Goal: Feedback & Contribution: Contribute content

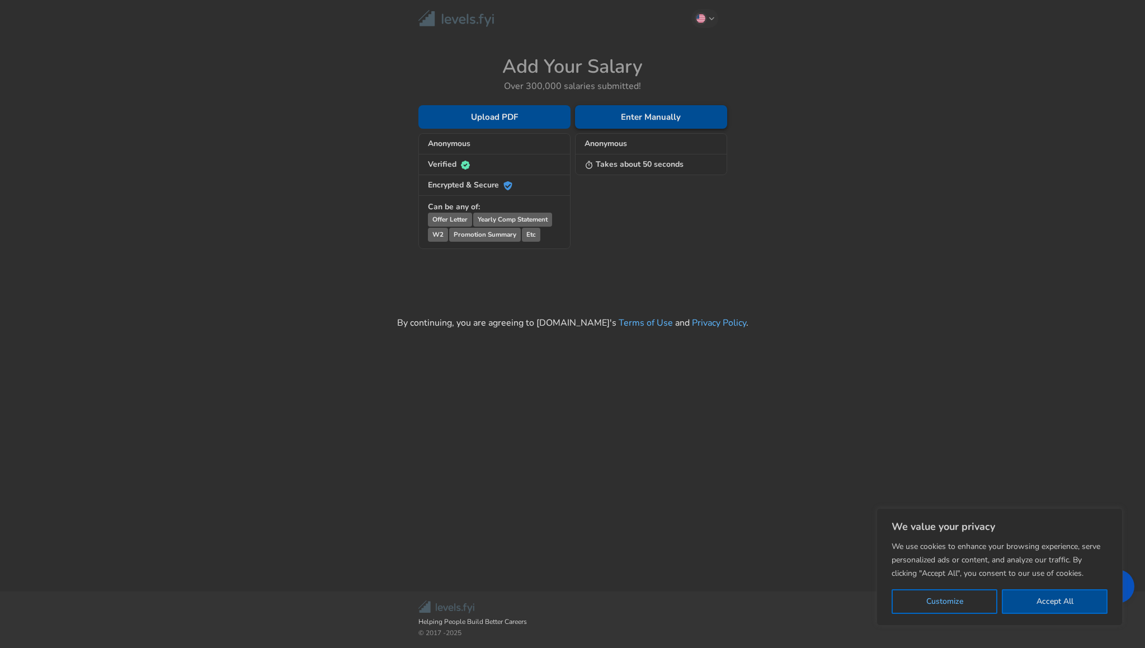
click at [637, 115] on button "Enter Manually" at bounding box center [651, 116] width 152 height 23
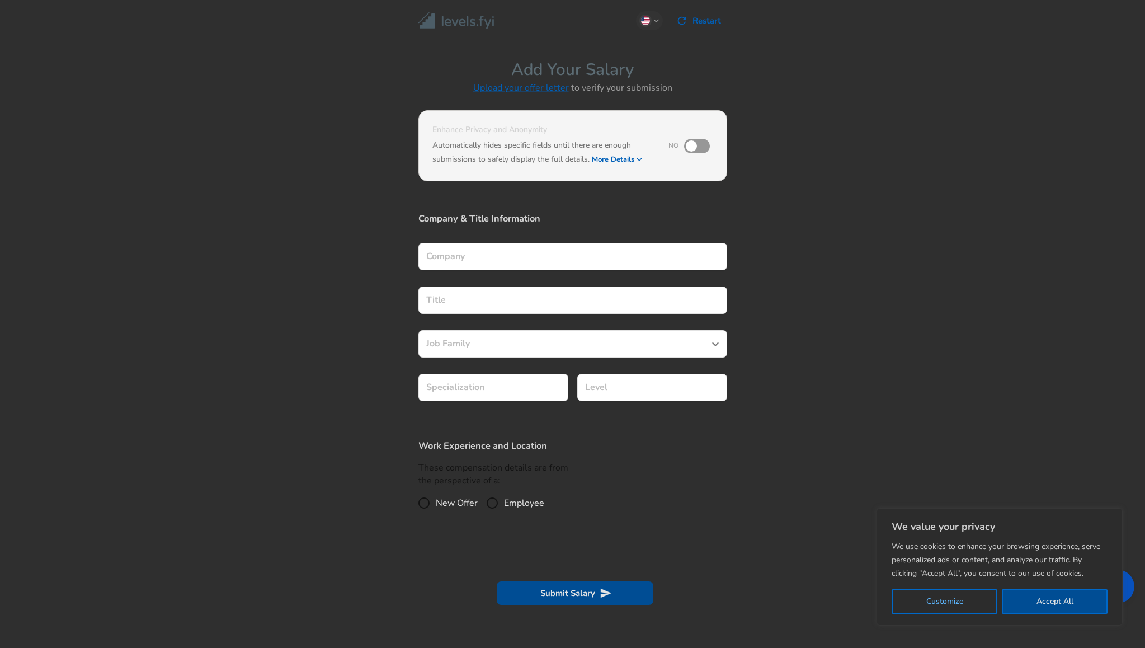
click at [637, 157] on icon "button" at bounding box center [639, 159] width 10 height 10
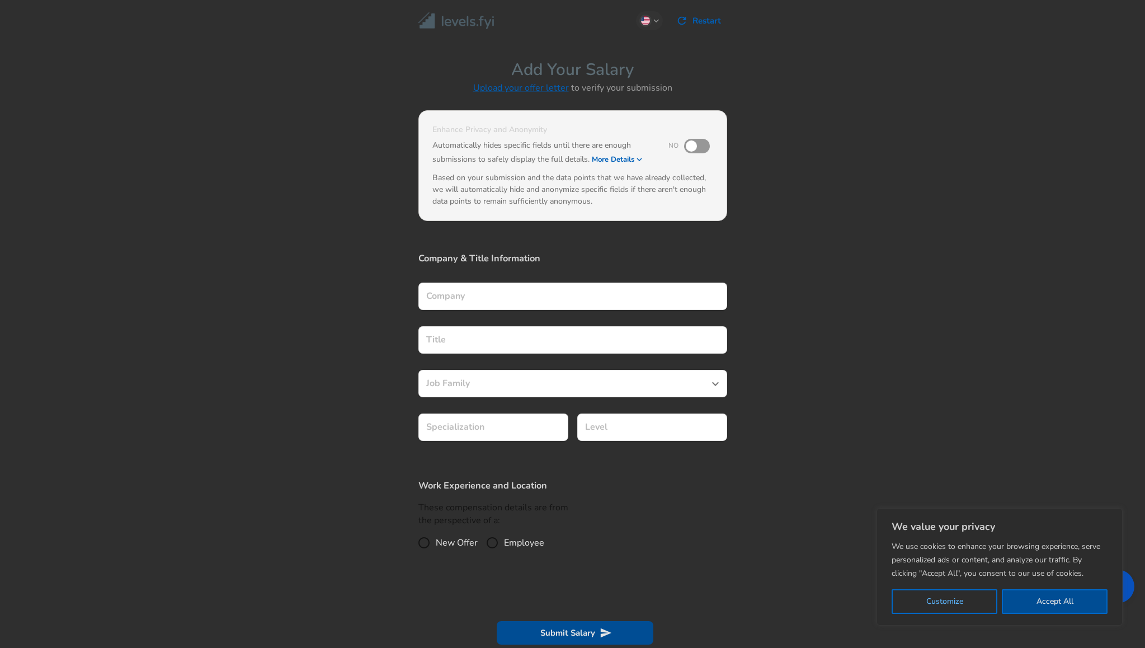
click at [690, 145] on input "checkbox" at bounding box center [692, 145] width 64 height 21
checkbox input "true"
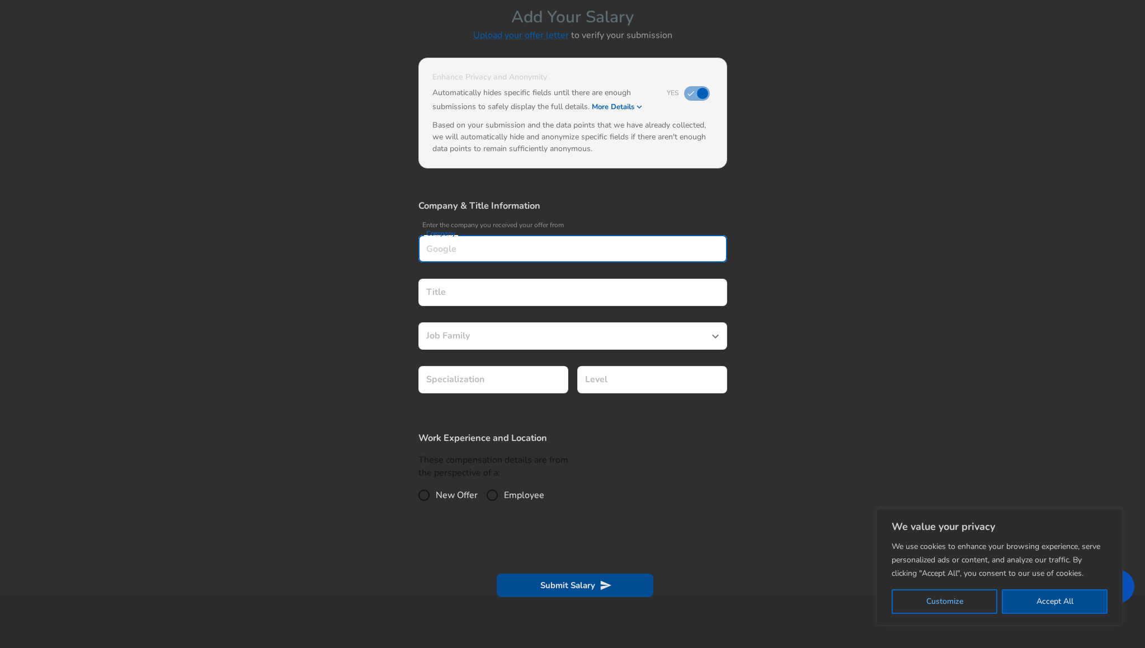
click at [557, 247] on div "Company" at bounding box center [572, 248] width 309 height 27
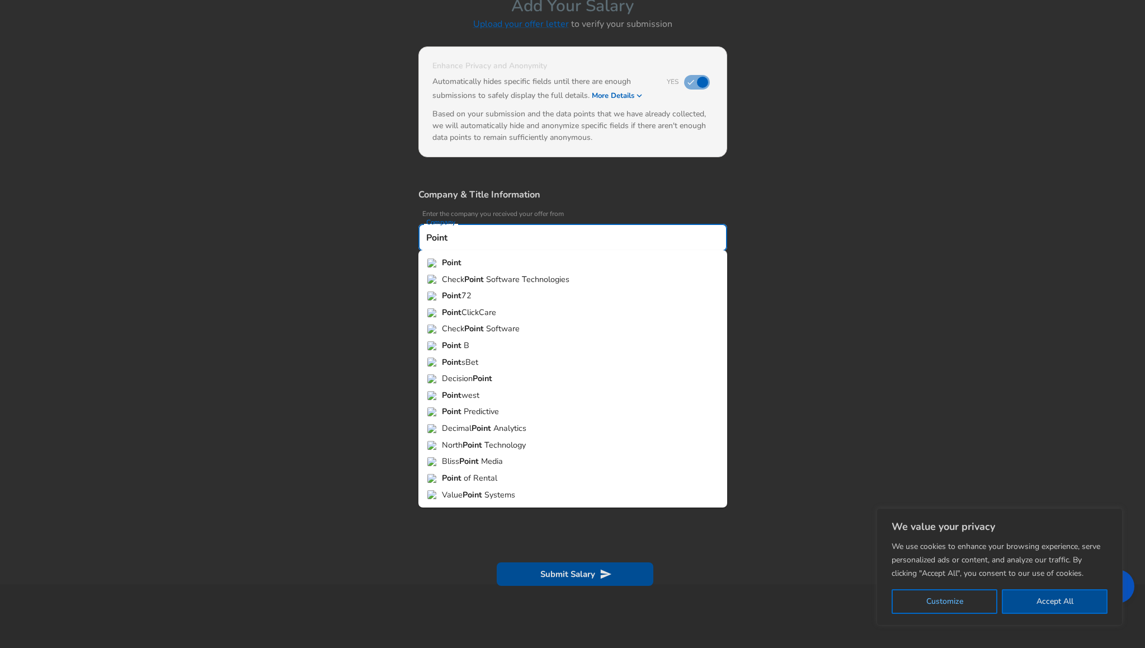
click at [492, 288] on li "Point 72" at bounding box center [572, 296] width 309 height 17
type input "Point72"
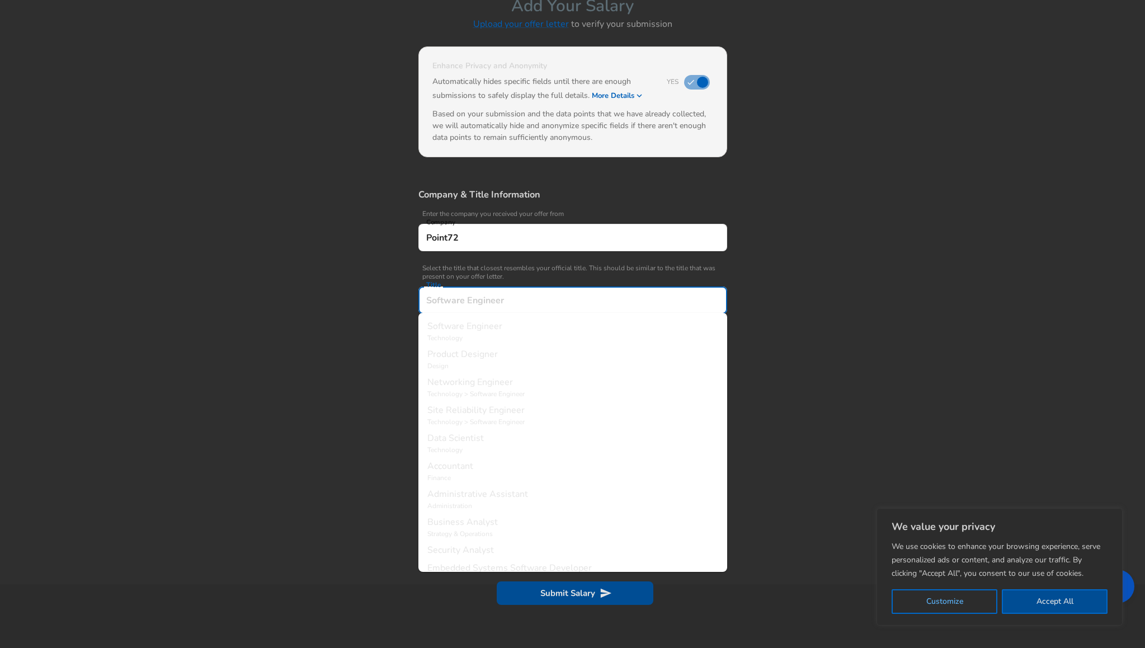
click at [502, 291] on input "Title" at bounding box center [572, 299] width 299 height 17
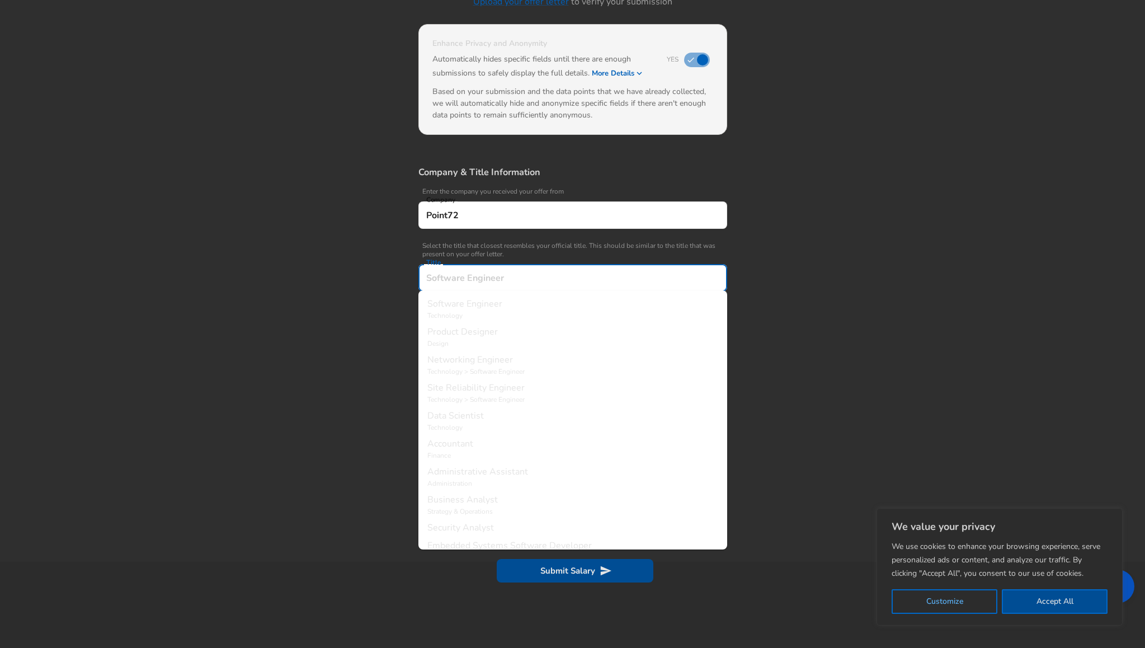
click at [490, 305] on span "Software Engineer" at bounding box center [464, 304] width 75 height 12
type input "Software Engineer"
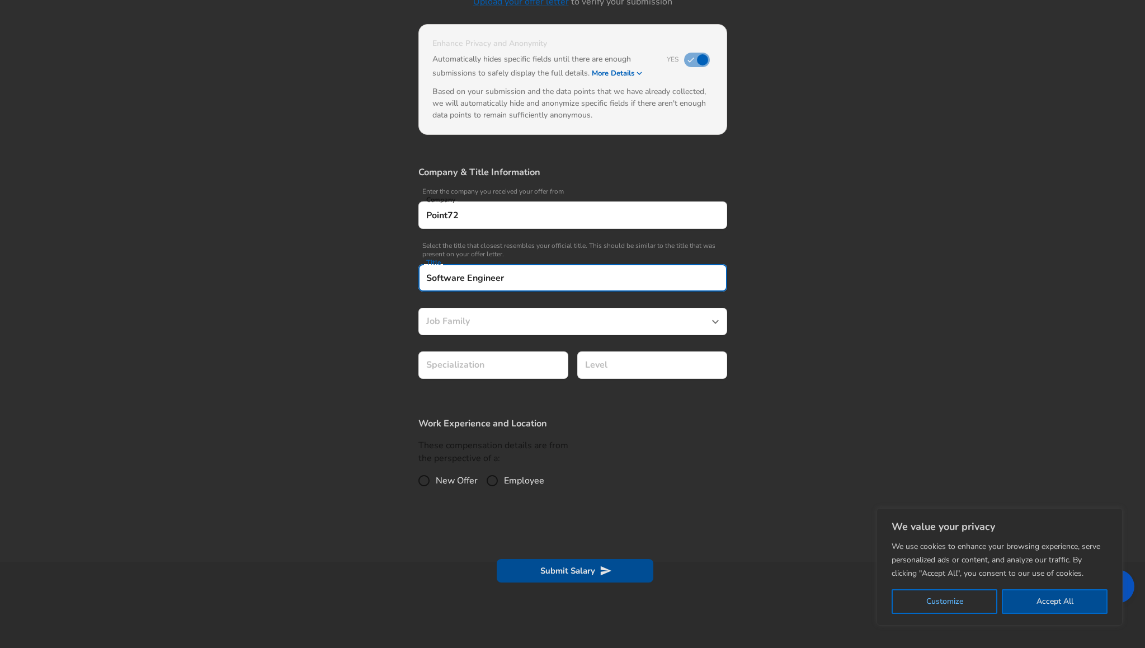
type input "Software Engineer"
click at [549, 363] on icon "button" at bounding box center [551, 365] width 7 height 4
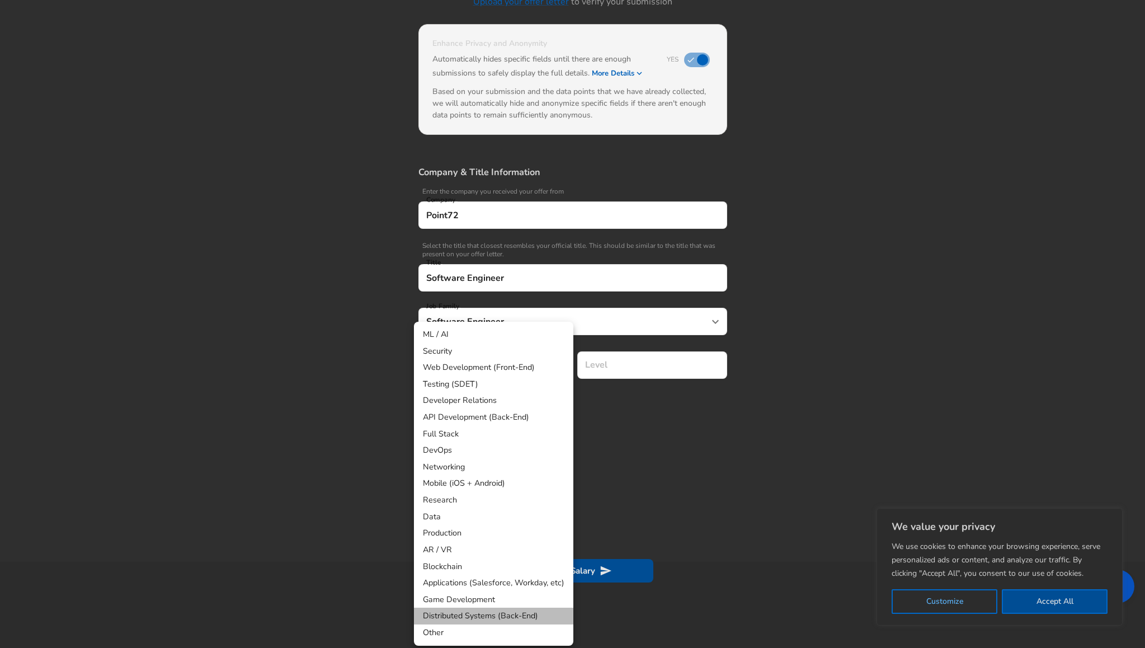
click at [481, 610] on li "Distributed Systems (Back-End)" at bounding box center [493, 616] width 159 height 17
type input "Distributed Systems (Back-End)"
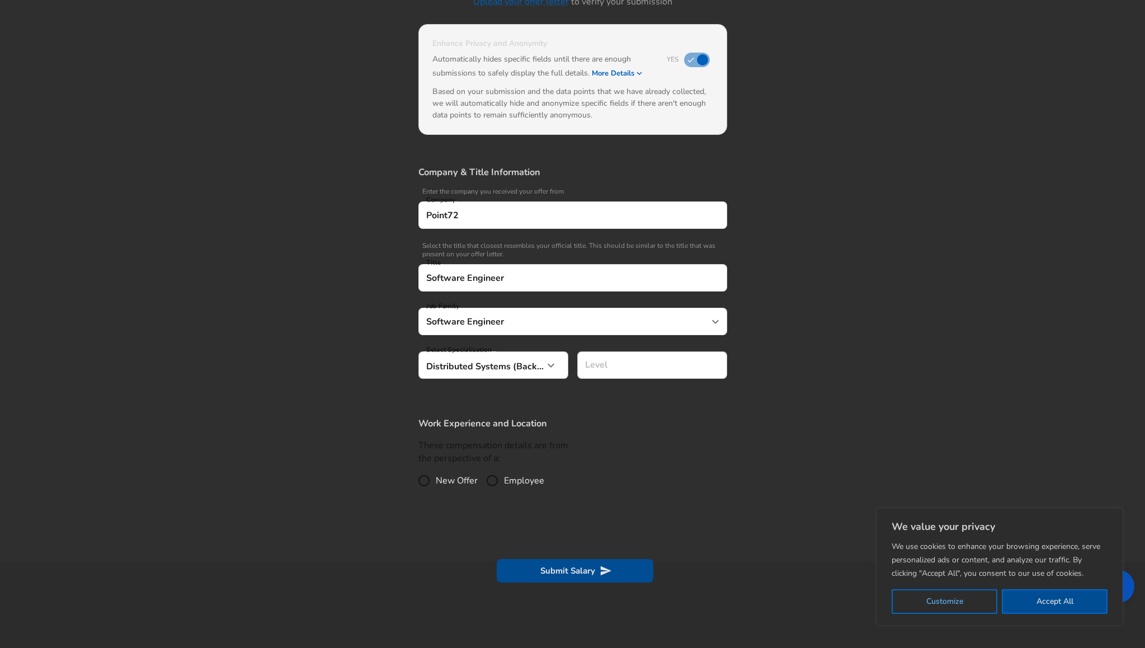
click at [639, 364] on input "Level" at bounding box center [652, 364] width 140 height 17
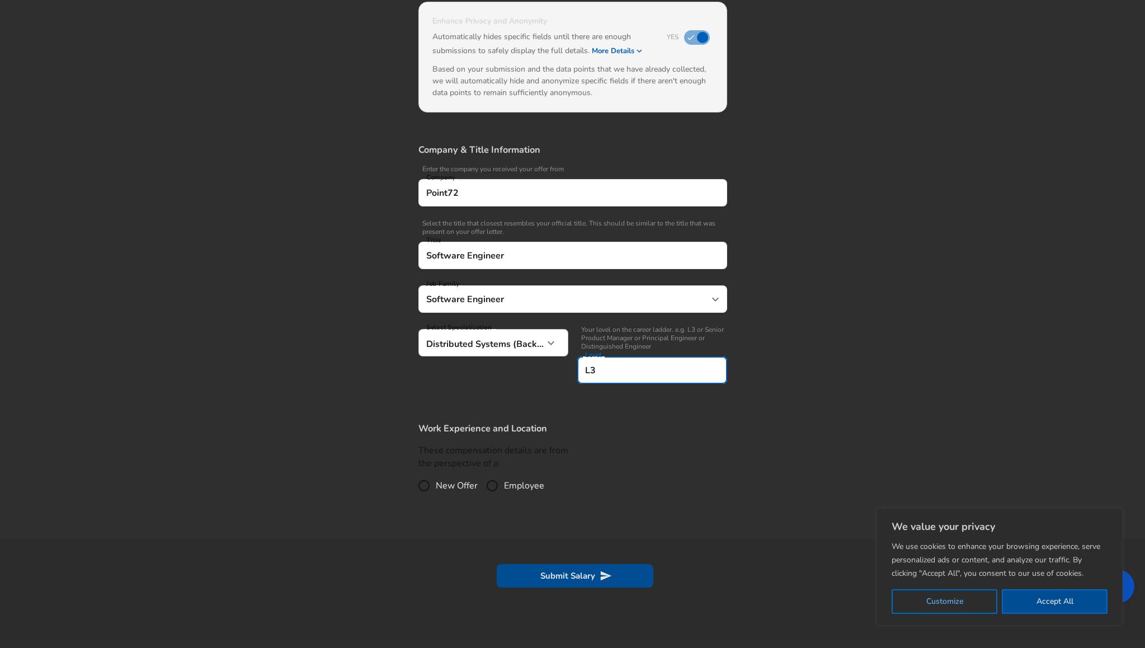
type input "L3"
click at [539, 389] on div "Select Specialization Distributed Systems (Back-End) Distributed Systems (Back-…" at bounding box center [489, 355] width 159 height 71
click at [492, 483] on input "Employee" at bounding box center [492, 486] width 23 height 18
radio input "true"
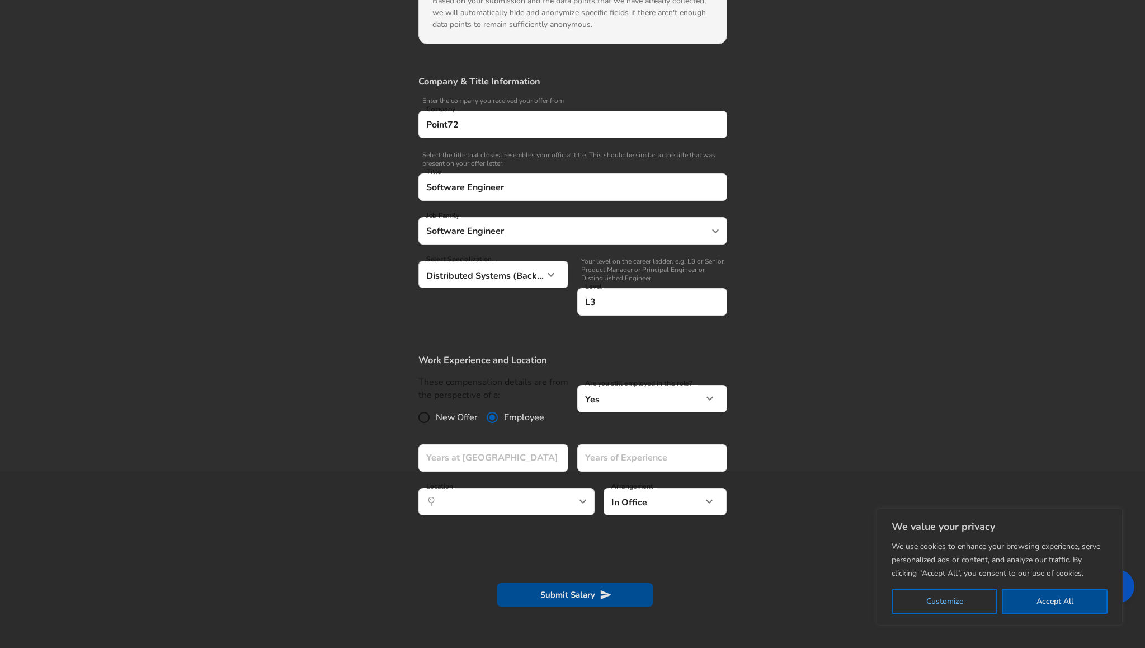
scroll to position [190, 0]
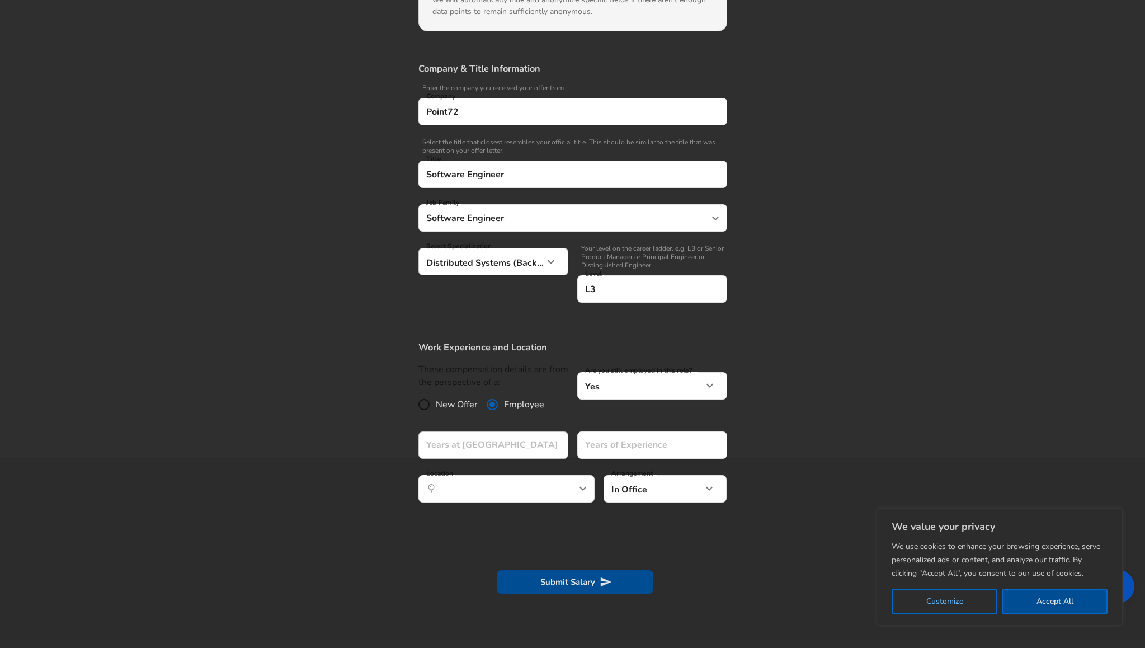
click at [544, 437] on div "Years at [GEOGRAPHIC_DATA]" at bounding box center [493, 444] width 150 height 27
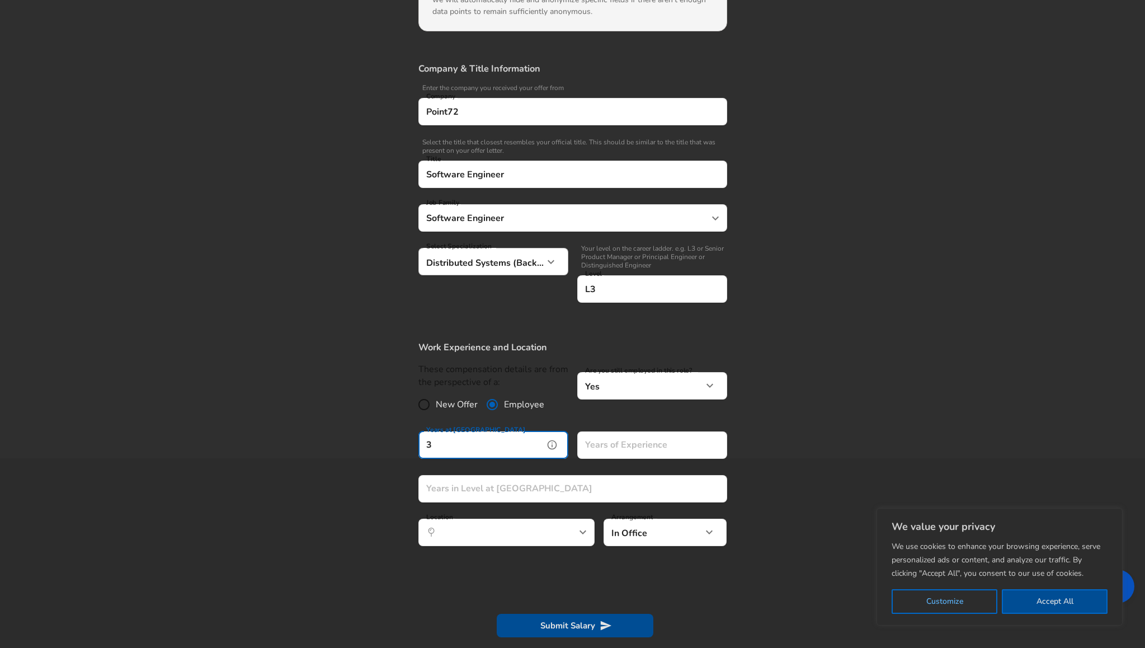
type input "3"
click at [577, 411] on div "Are you still employed in this role? Yes yes Are you still employed in this rol…" at bounding box center [647, 392] width 159 height 59
click at [600, 446] on input "Years of Experience" at bounding box center [639, 444] width 125 height 27
type input "11"
click at [571, 415] on div "Are you still employed in this role? Yes yes Are you still employed in this rol…" at bounding box center [647, 392] width 159 height 59
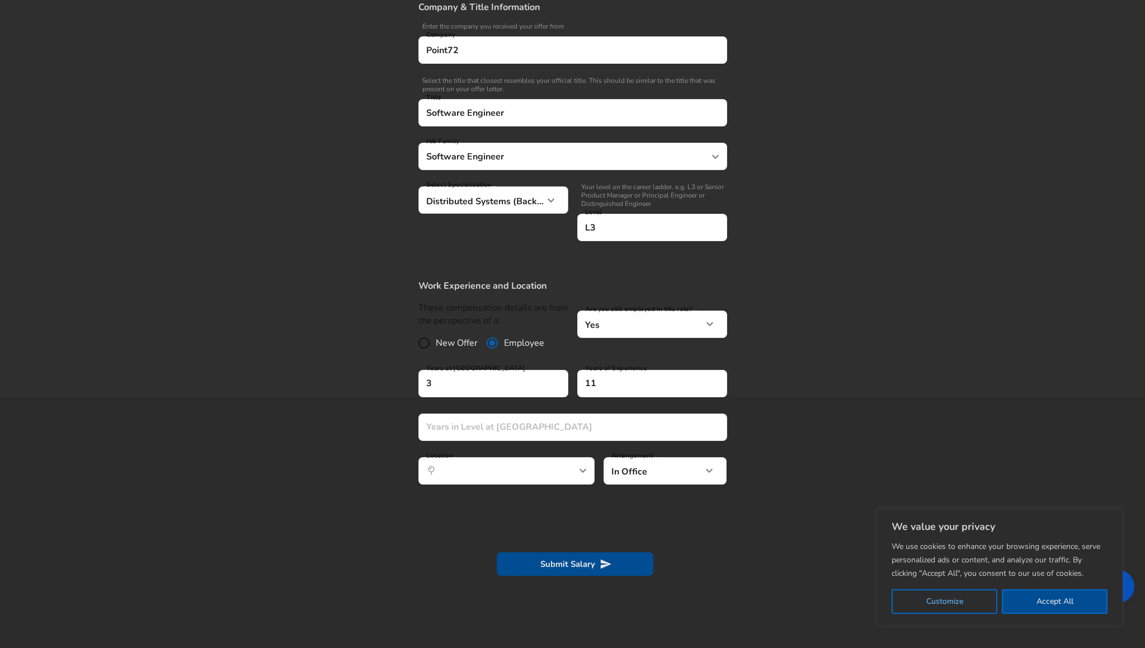
scroll to position [281, 0]
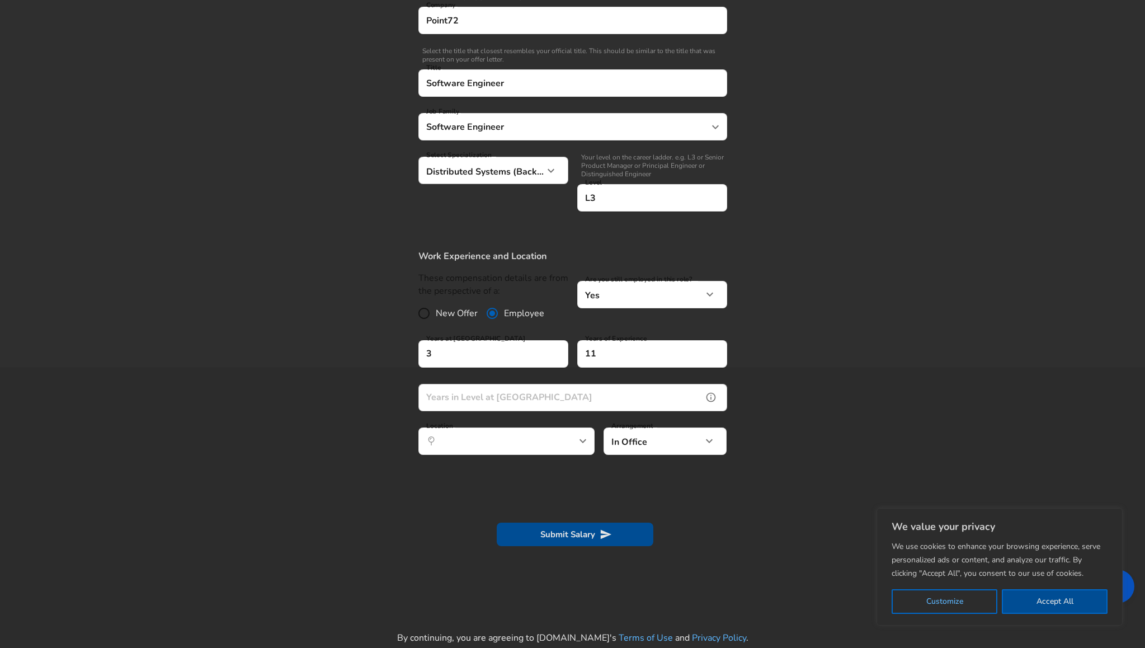
click at [568, 396] on input "Years in Level at [GEOGRAPHIC_DATA]" at bounding box center [560, 397] width 284 height 27
type input "3"
click at [570, 487] on section at bounding box center [572, 490] width 1145 height 21
click at [564, 441] on icon "help" at bounding box center [564, 441] width 10 height 10
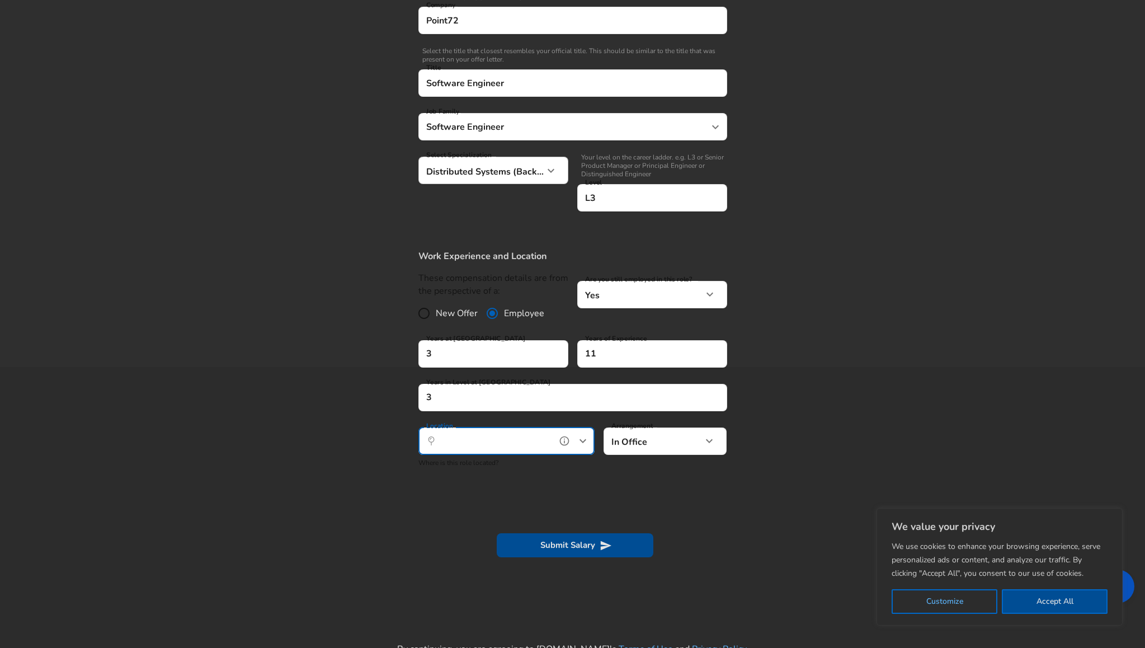
click at [583, 437] on icon "Open" at bounding box center [582, 440] width 13 height 13
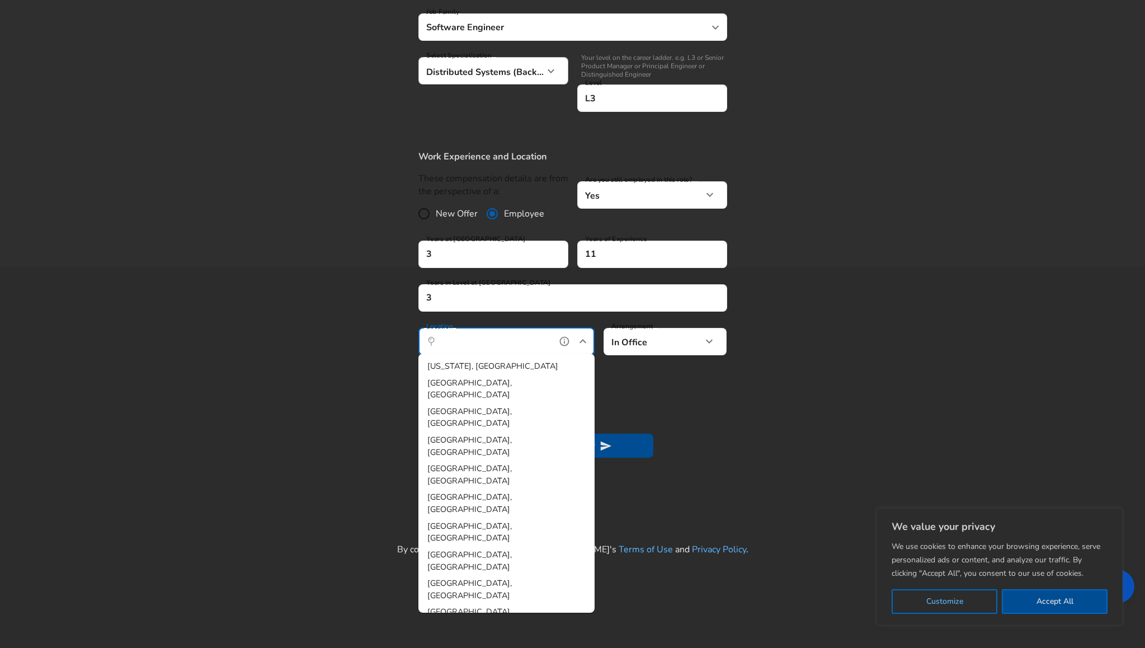
scroll to position [381, 0]
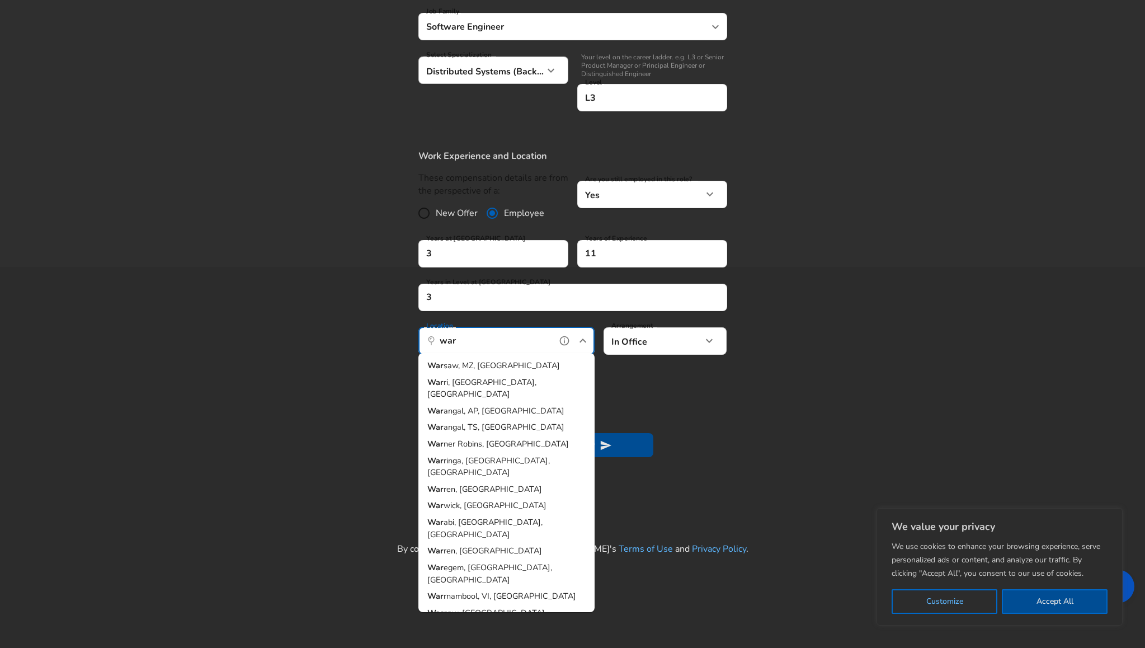
click at [493, 366] on span "saw, MZ, [GEOGRAPHIC_DATA]" at bounding box center [502, 365] width 116 height 11
type input "[GEOGRAPHIC_DATA], [GEOGRAPHIC_DATA], [GEOGRAPHIC_DATA]"
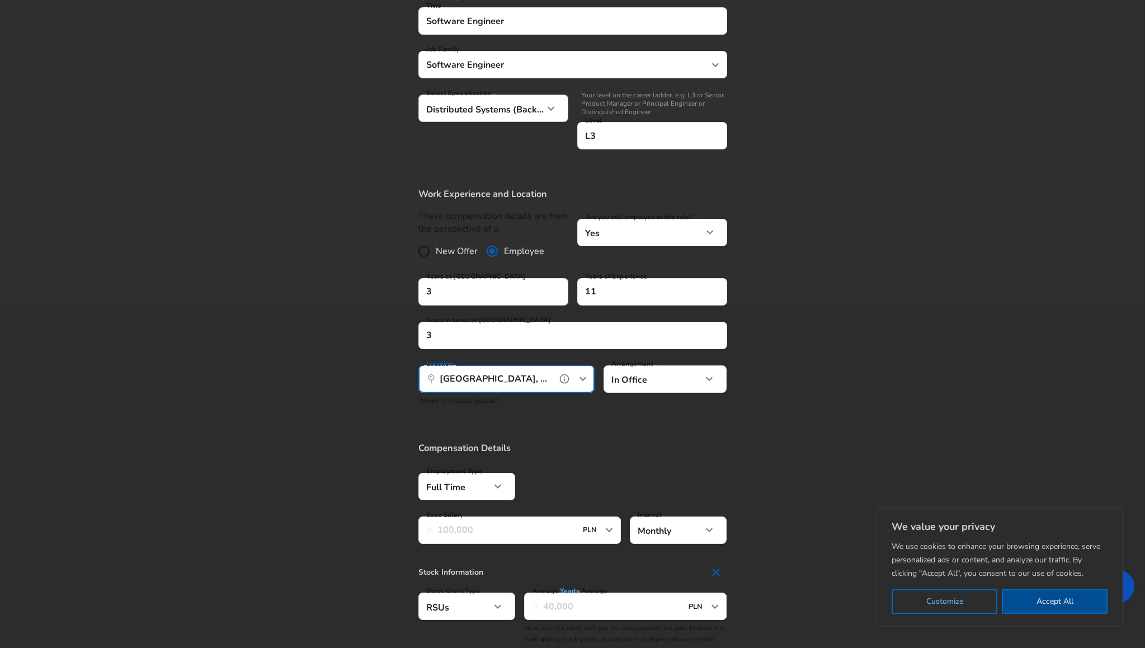
scroll to position [337, 0]
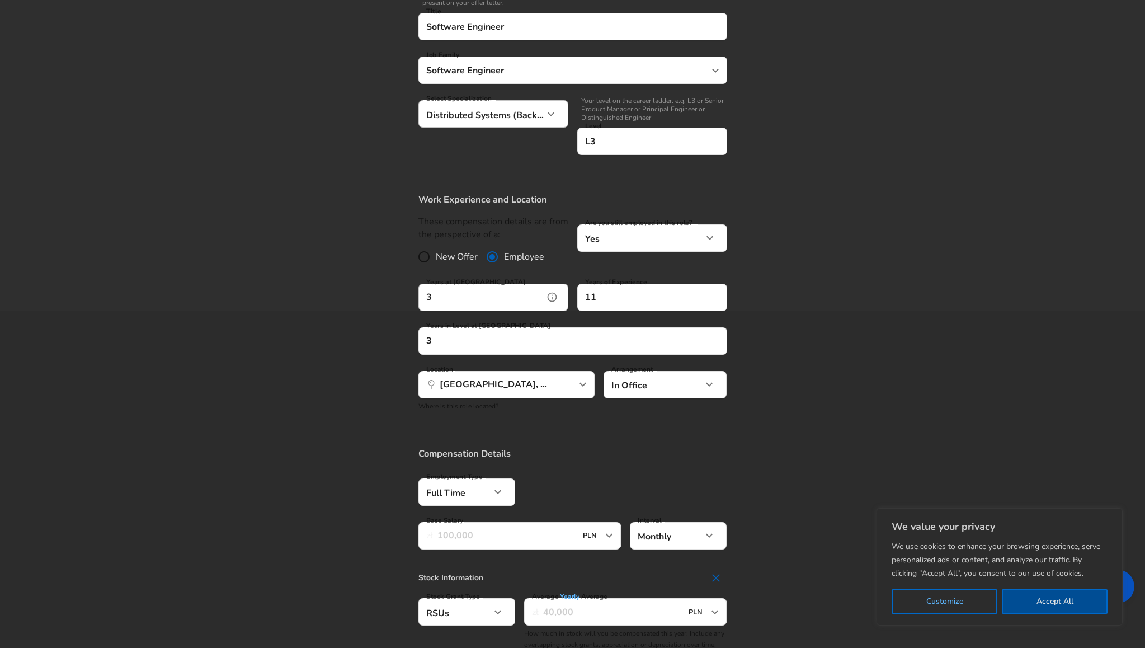
click at [505, 293] on input "3" at bounding box center [480, 297] width 125 height 27
type input "2"
click at [396, 313] on section "Work Experience and Location These compensation details are from the perspectiv…" at bounding box center [572, 307] width 1145 height 254
click at [453, 334] on input "3" at bounding box center [560, 340] width 284 height 27
type input "2"
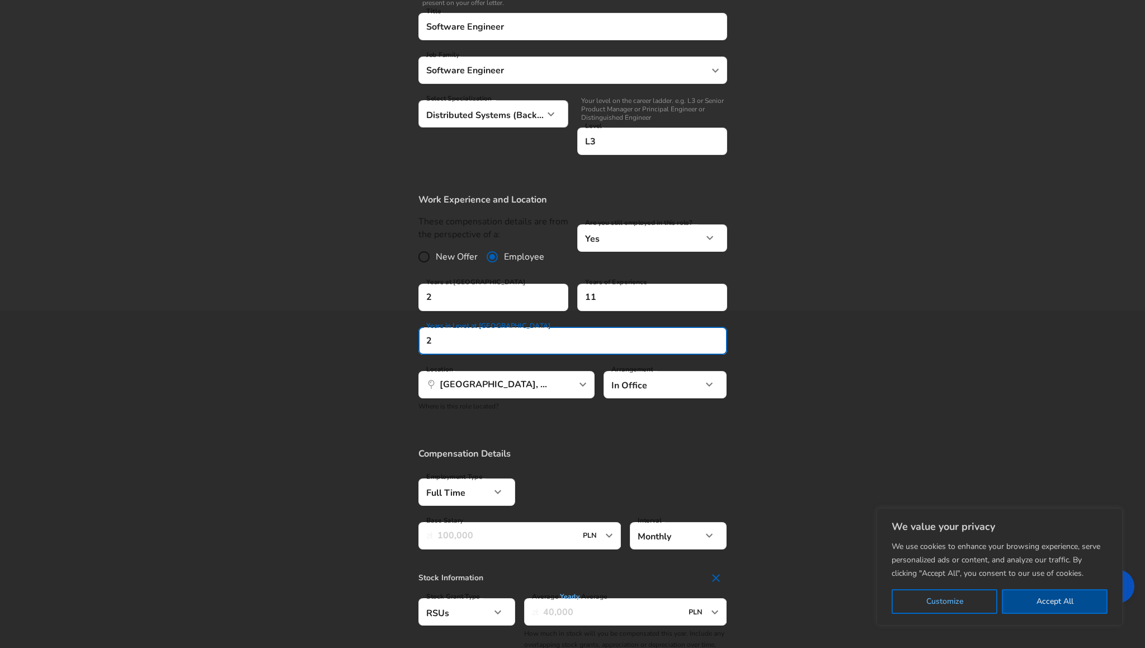
click at [373, 333] on section "Work Experience and Location These compensation details are from the perspectiv…" at bounding box center [572, 307] width 1145 height 254
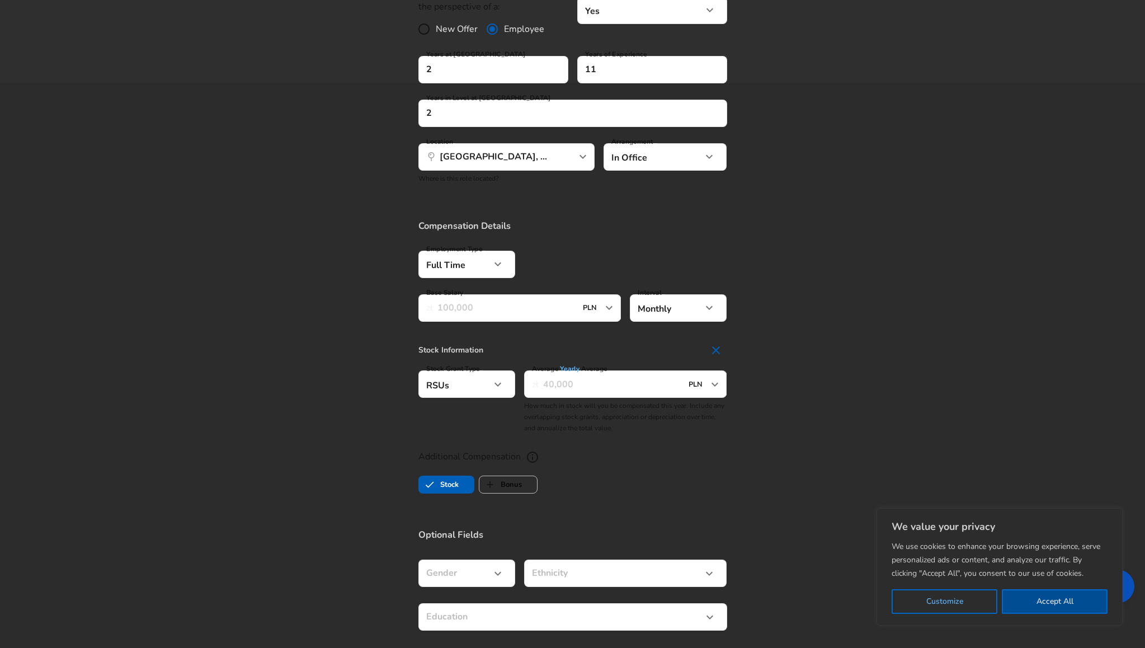
scroll to position [573, 0]
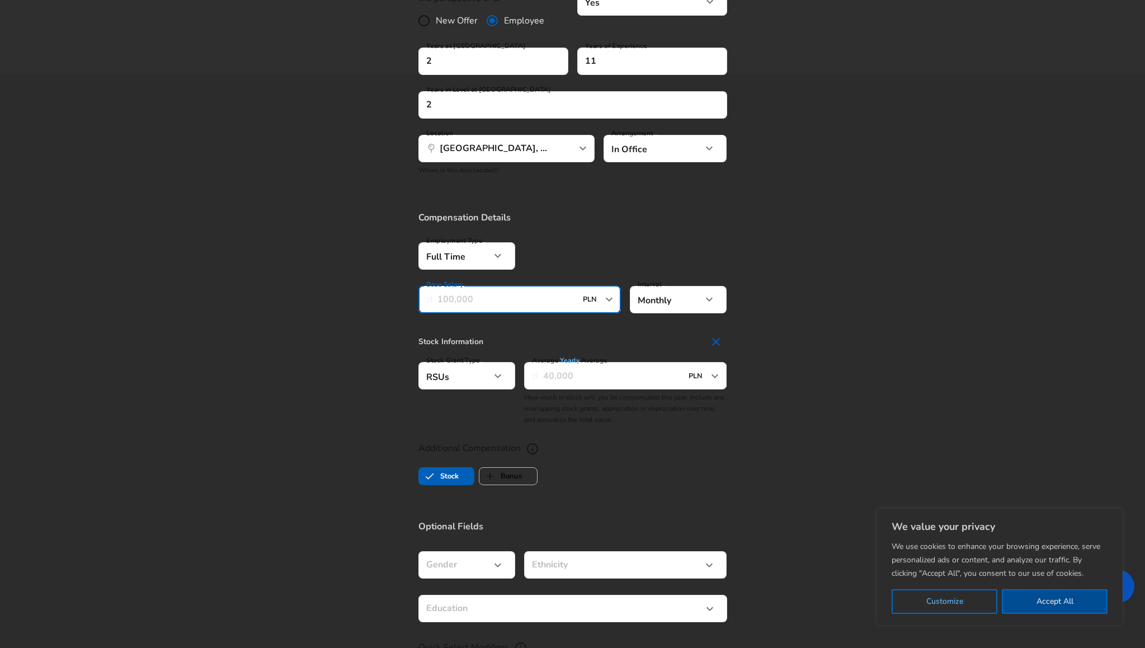
click at [474, 299] on input "Base Salary" at bounding box center [506, 299] width 139 height 27
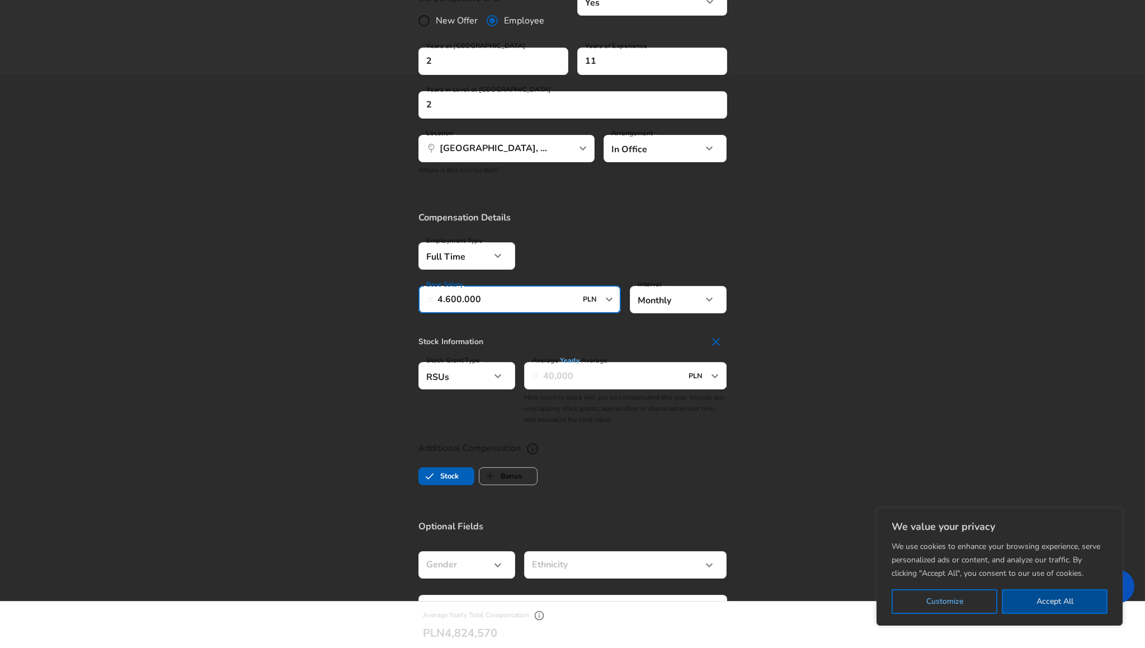
type input "460.000"
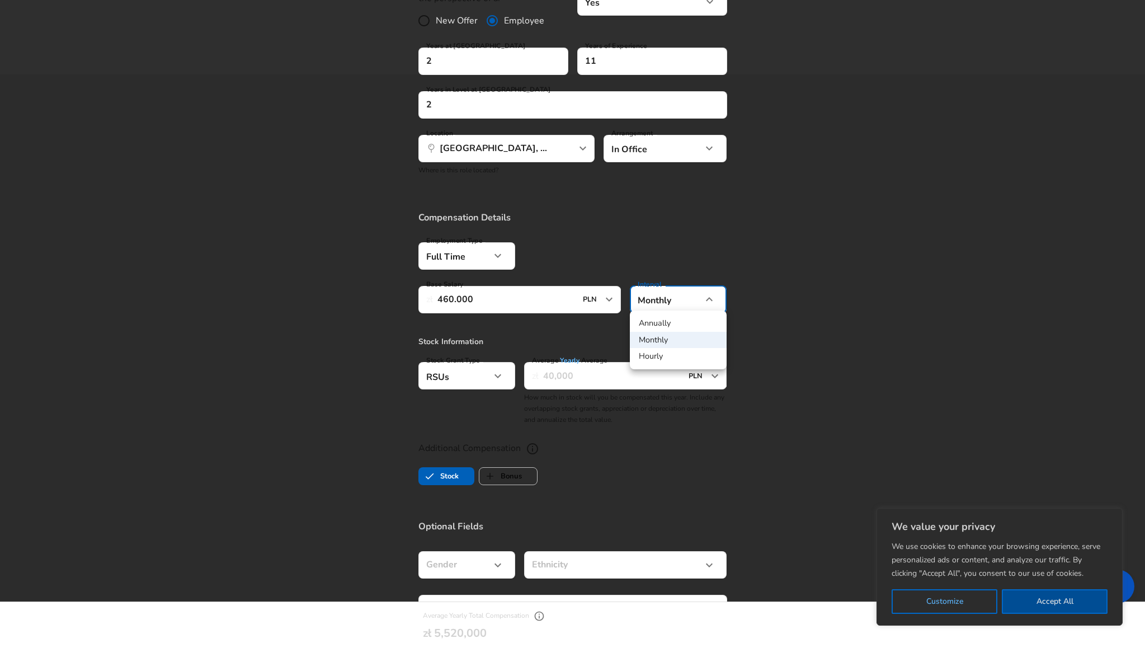
click at [656, 316] on li "Annually" at bounding box center [678, 323] width 97 height 17
type input "yearly"
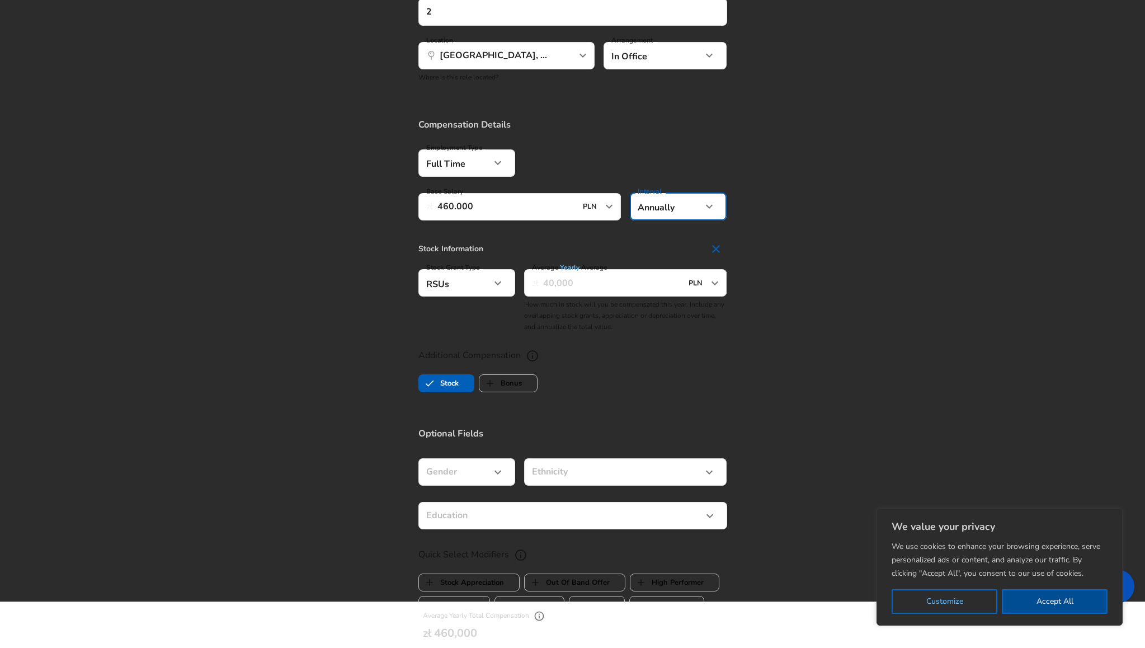
scroll to position [689, 0]
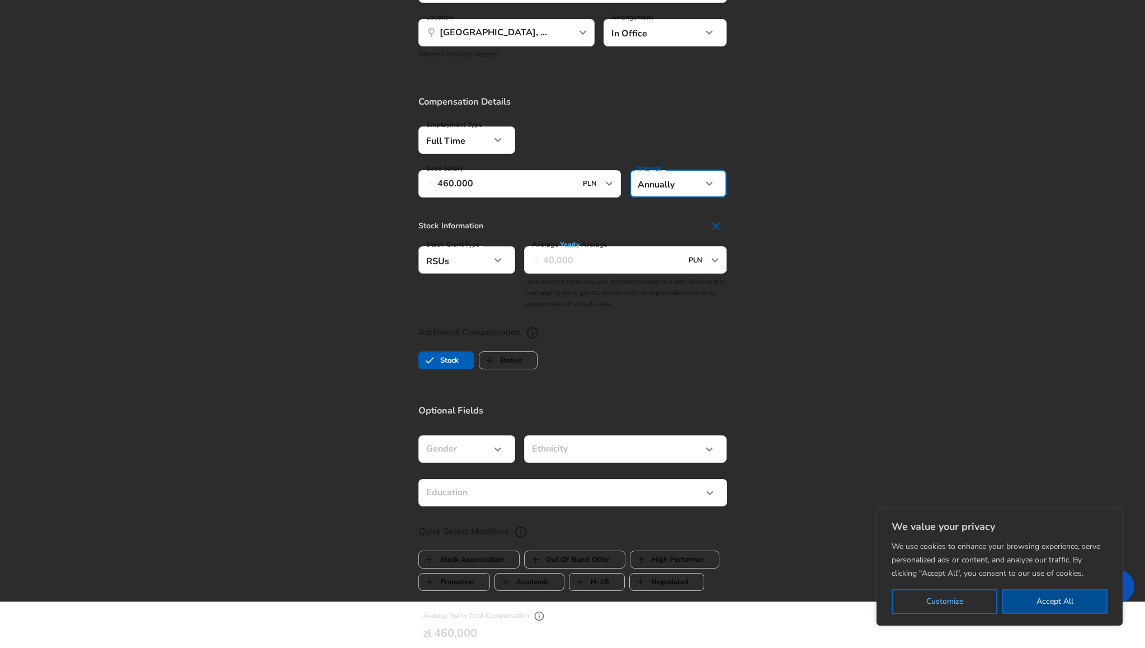
click at [502, 254] on icon "button" at bounding box center [497, 259] width 13 height 13
click at [455, 314] on li "None" at bounding box center [466, 317] width 97 height 17
type input "none"
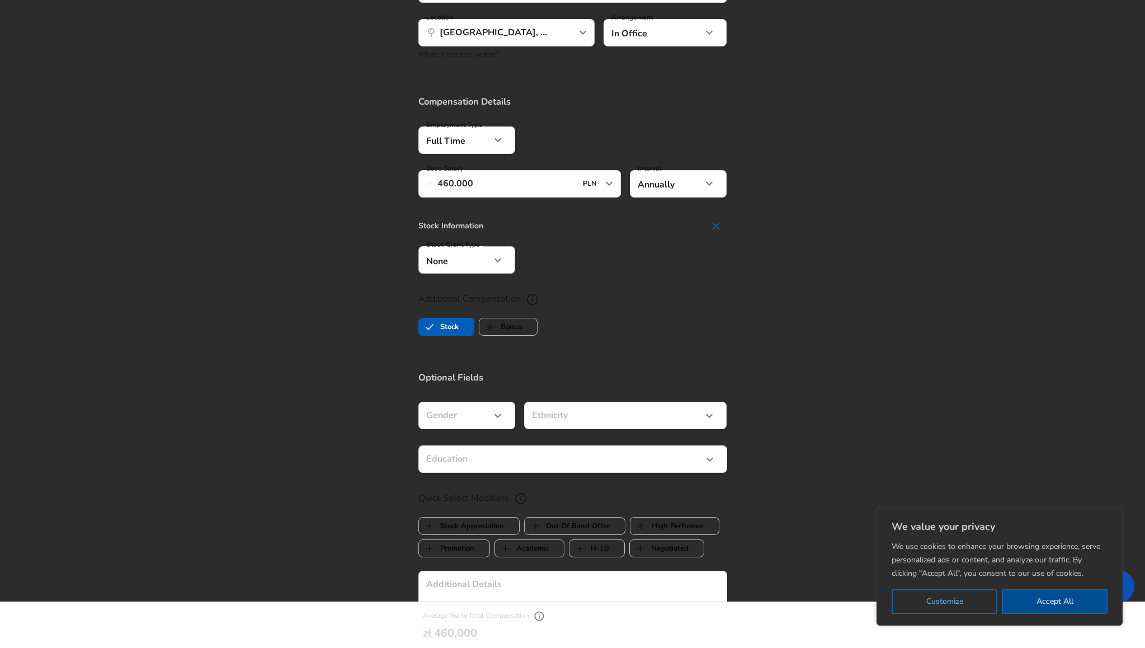
click at [512, 326] on label "Bonus" at bounding box center [500, 326] width 43 height 21
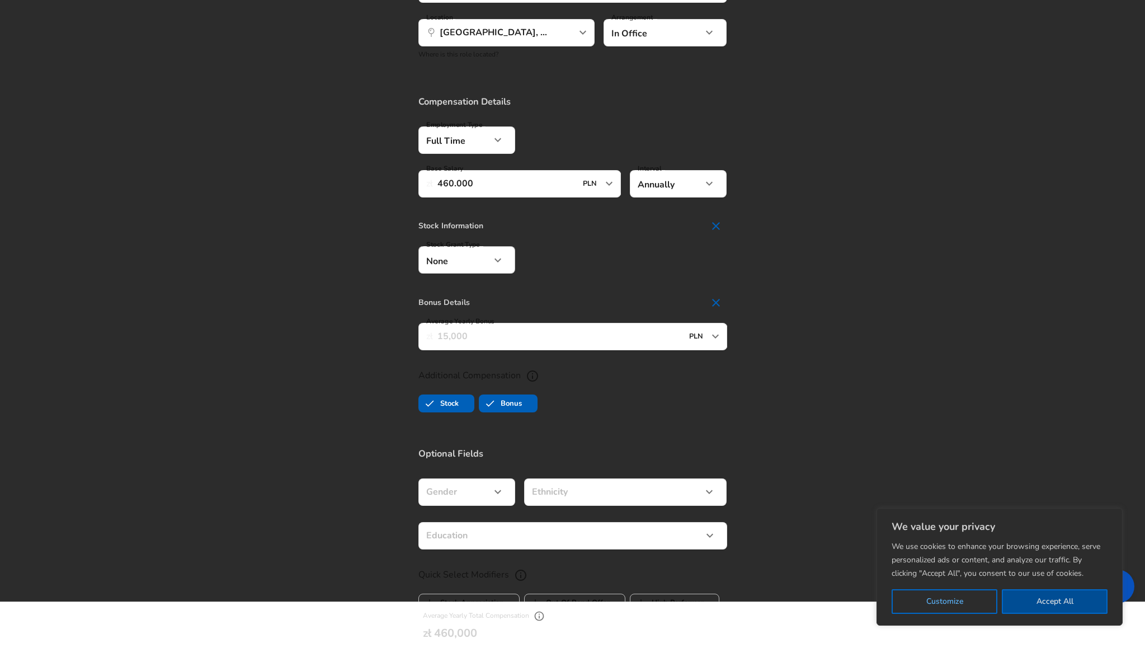
click at [507, 399] on label "Bonus" at bounding box center [500, 403] width 43 height 21
checkbox input "false"
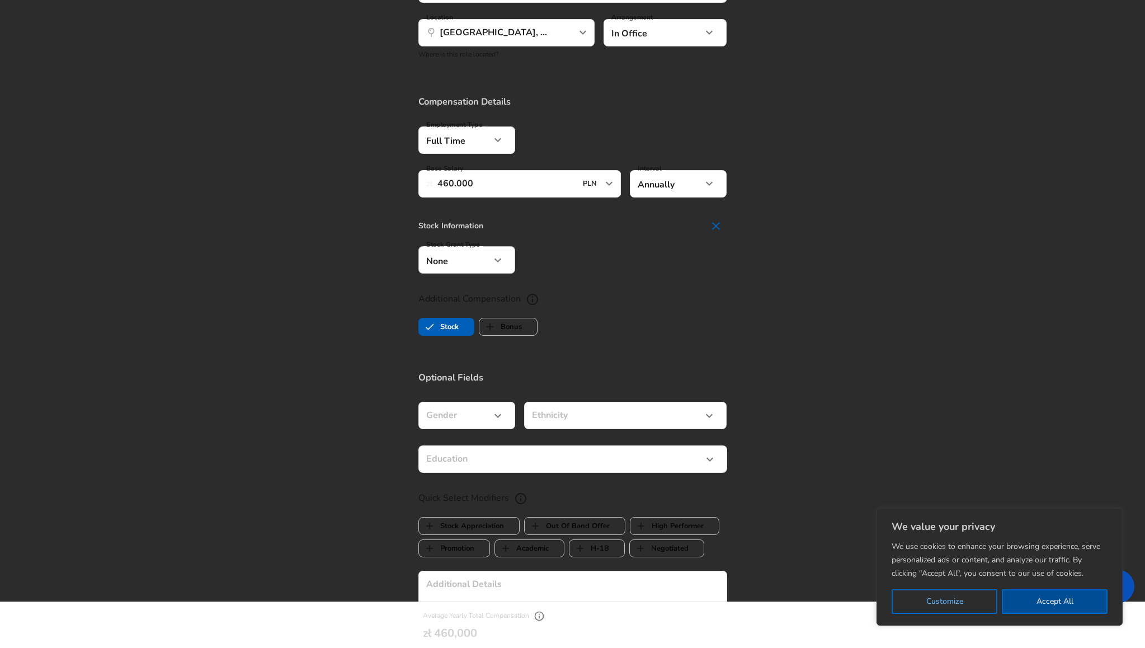
click at [450, 321] on label "Stock" at bounding box center [439, 326] width 40 height 21
checkbox input "false"
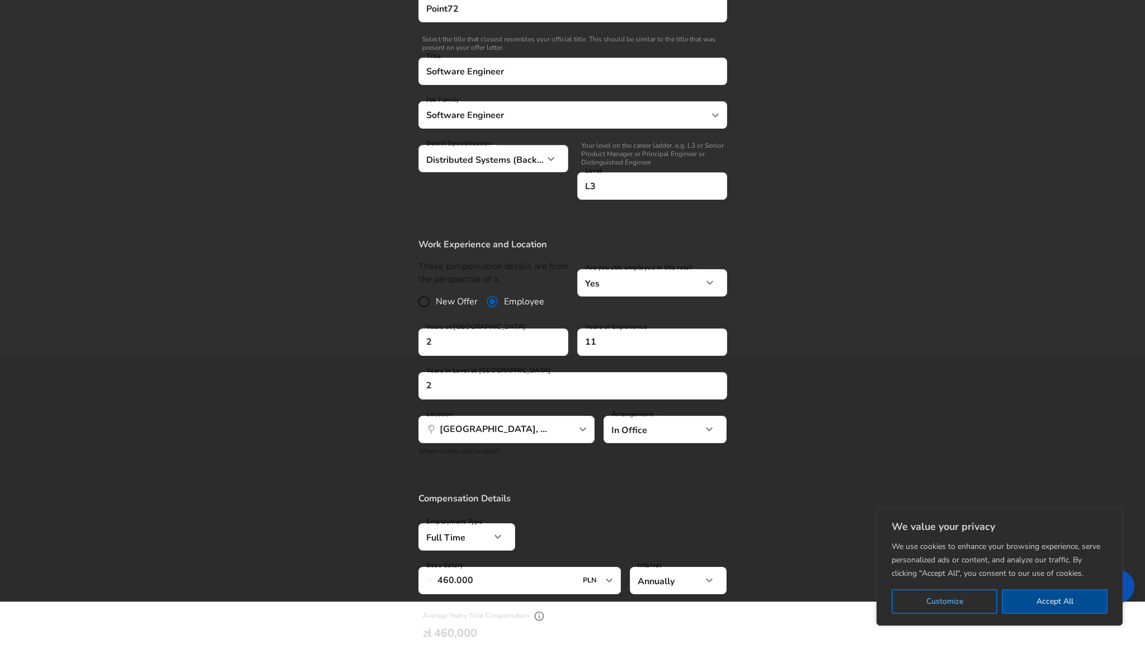
scroll to position [294, 0]
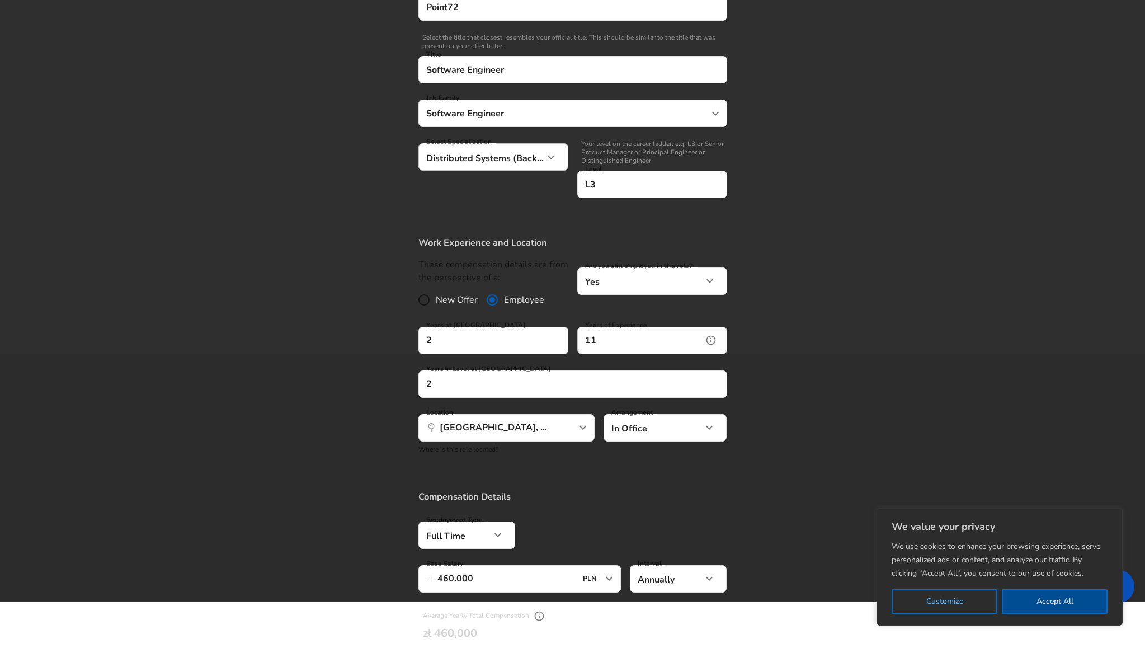
click at [632, 342] on input "11" at bounding box center [639, 340] width 125 height 27
type input "1"
type input "7"
click at [385, 343] on section "Work Experience and Location These compensation details are from the perspectiv…" at bounding box center [572, 350] width 1145 height 254
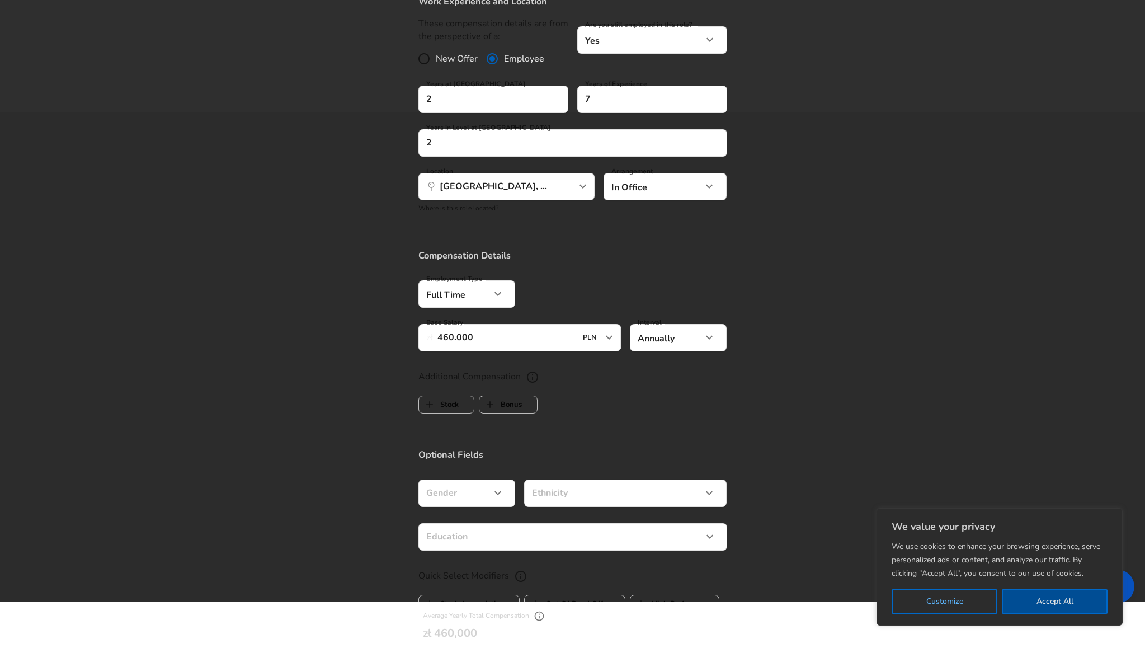
scroll to position [537, 0]
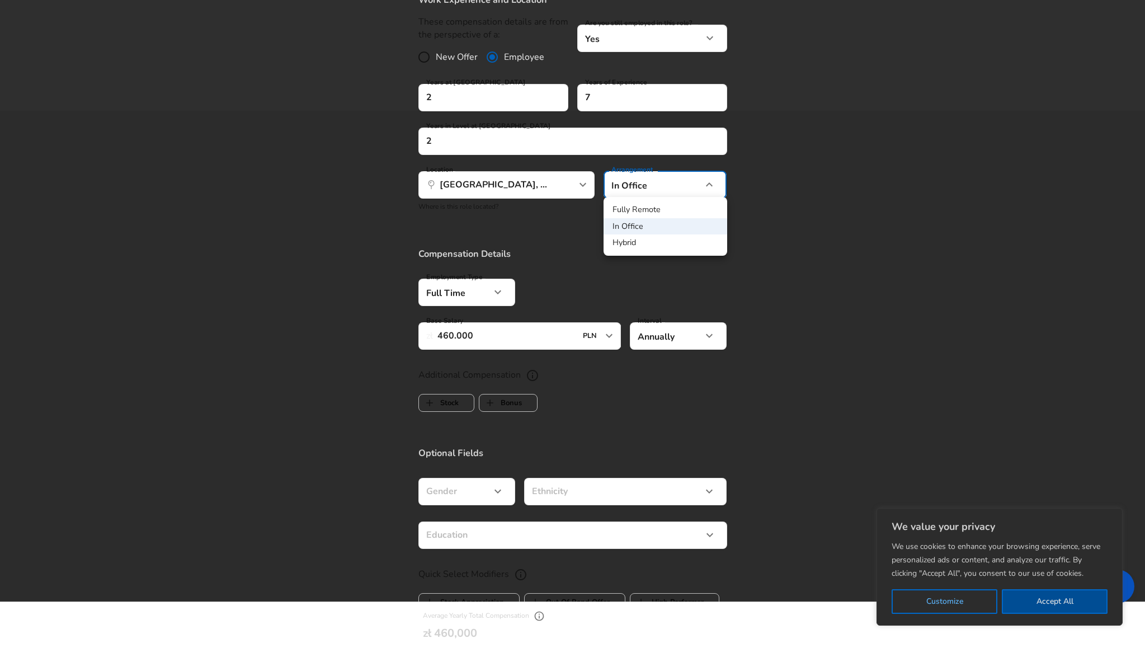
click at [629, 243] on li "Hybrid" at bounding box center [666, 242] width 124 height 17
type input "hybrid"
click at [378, 244] on section "Compensation Details Employment Type [DEMOGRAPHIC_DATA] full_time Employment Ty…" at bounding box center [572, 333] width 1145 height 199
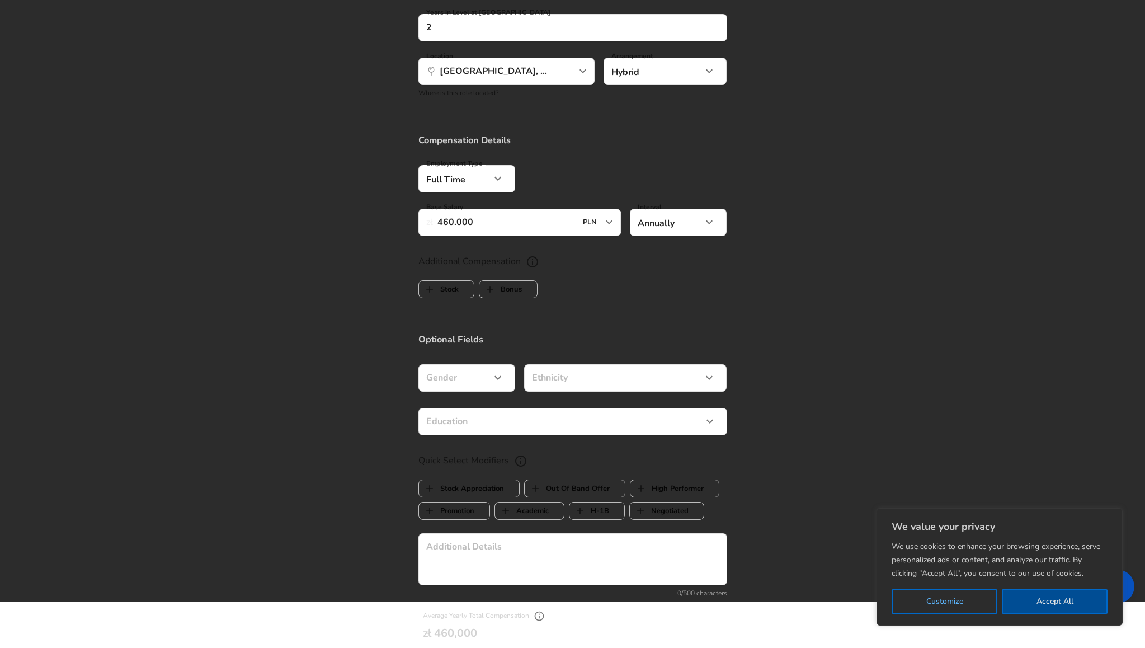
scroll to position [652, 0]
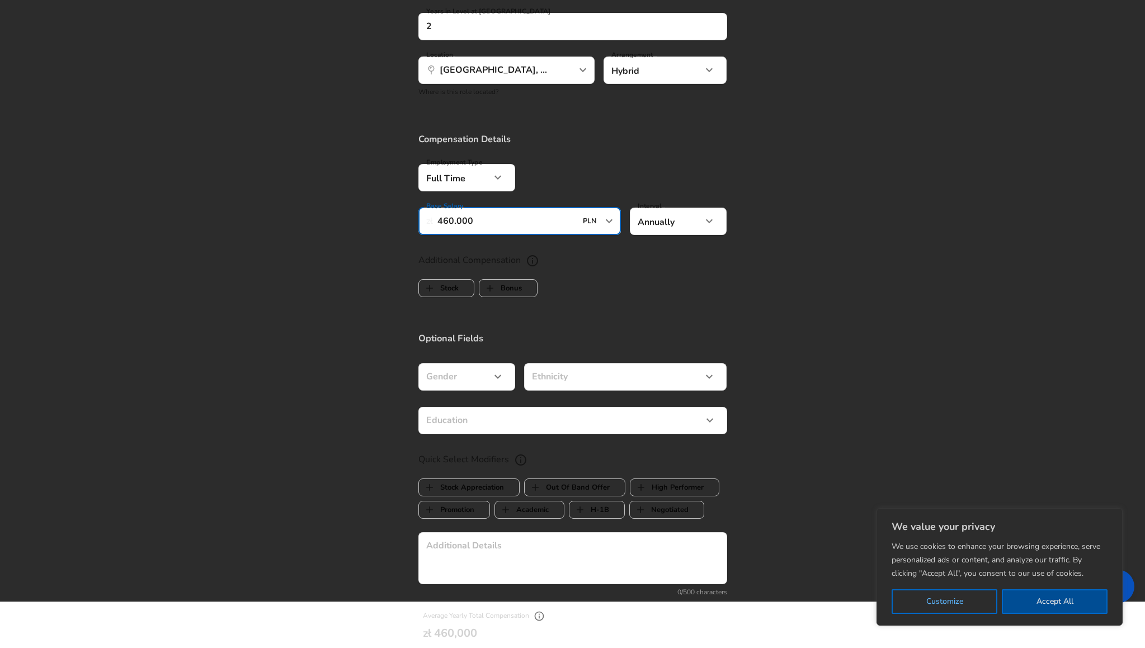
click at [448, 219] on input "460.000" at bounding box center [506, 221] width 139 height 27
type input "450.000"
click at [403, 259] on section "Additional Compensation Stock Bonus" at bounding box center [572, 271] width 1145 height 59
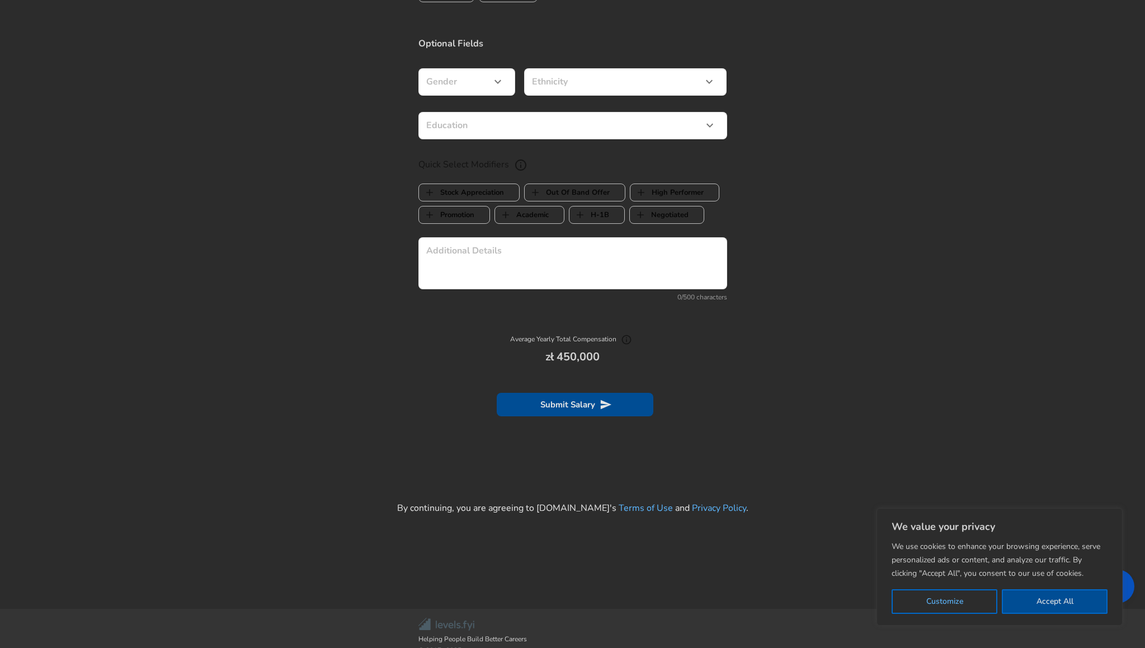
scroll to position [959, 0]
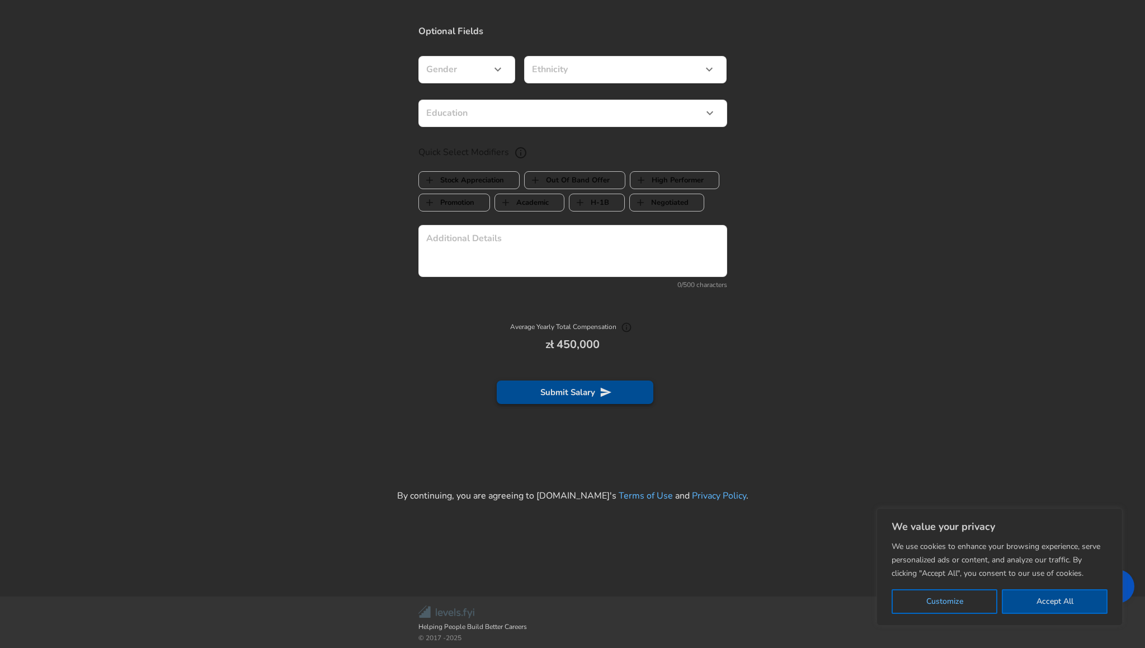
click at [582, 389] on button "Submit Salary" at bounding box center [575, 391] width 157 height 23
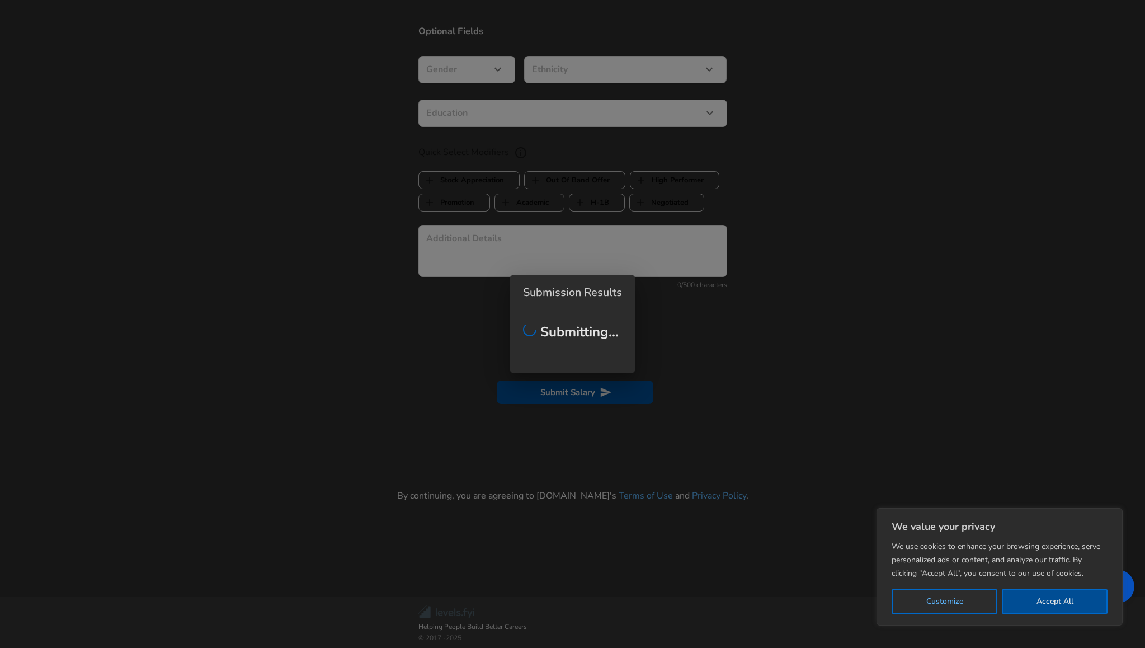
checkbox input "false"
